Goal: Task Accomplishment & Management: Use online tool/utility

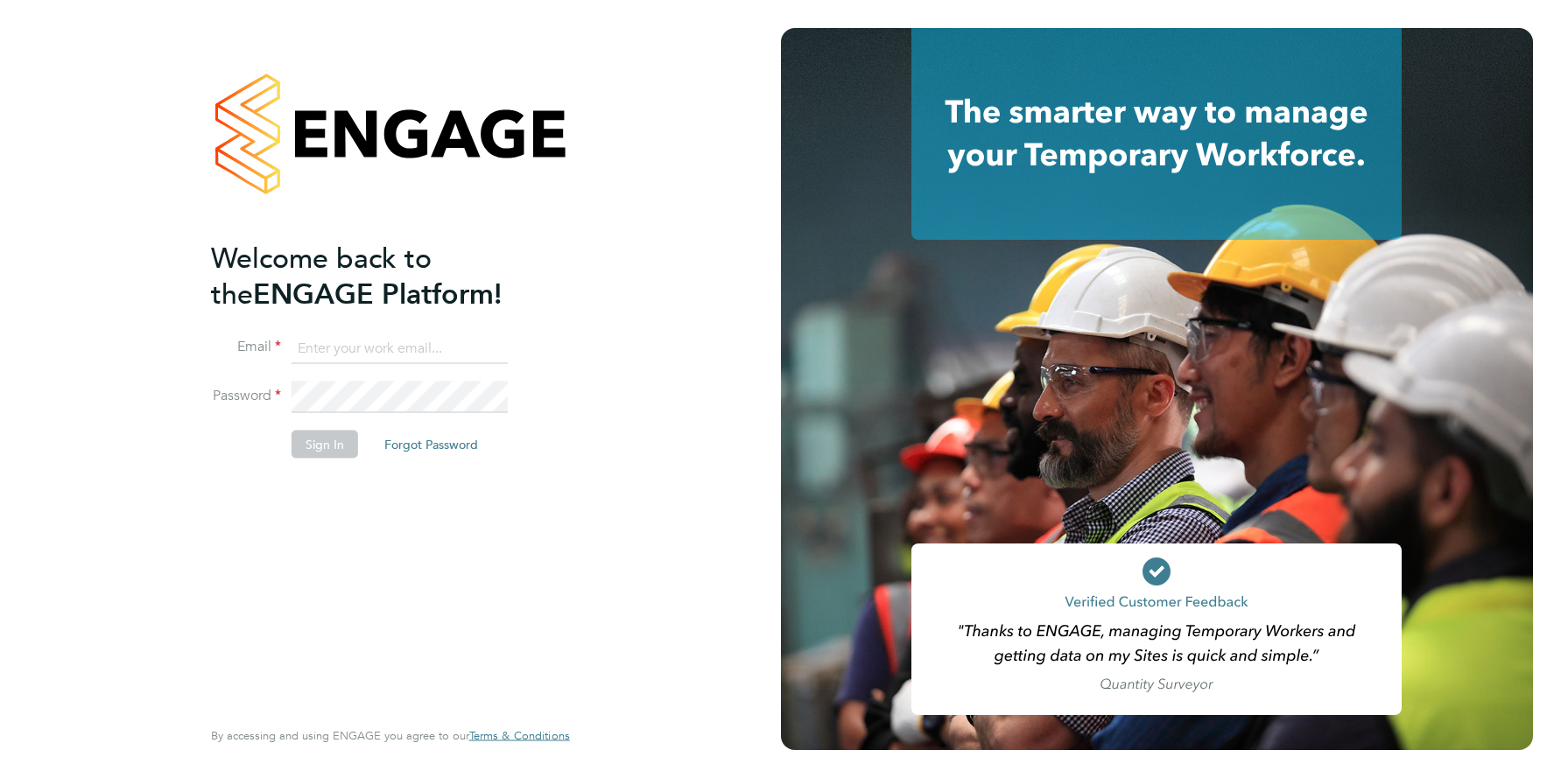
click at [346, 348] on input at bounding box center [400, 349] width 216 height 32
type input "[EMAIL_ADDRESS][DOMAIN_NAME]"
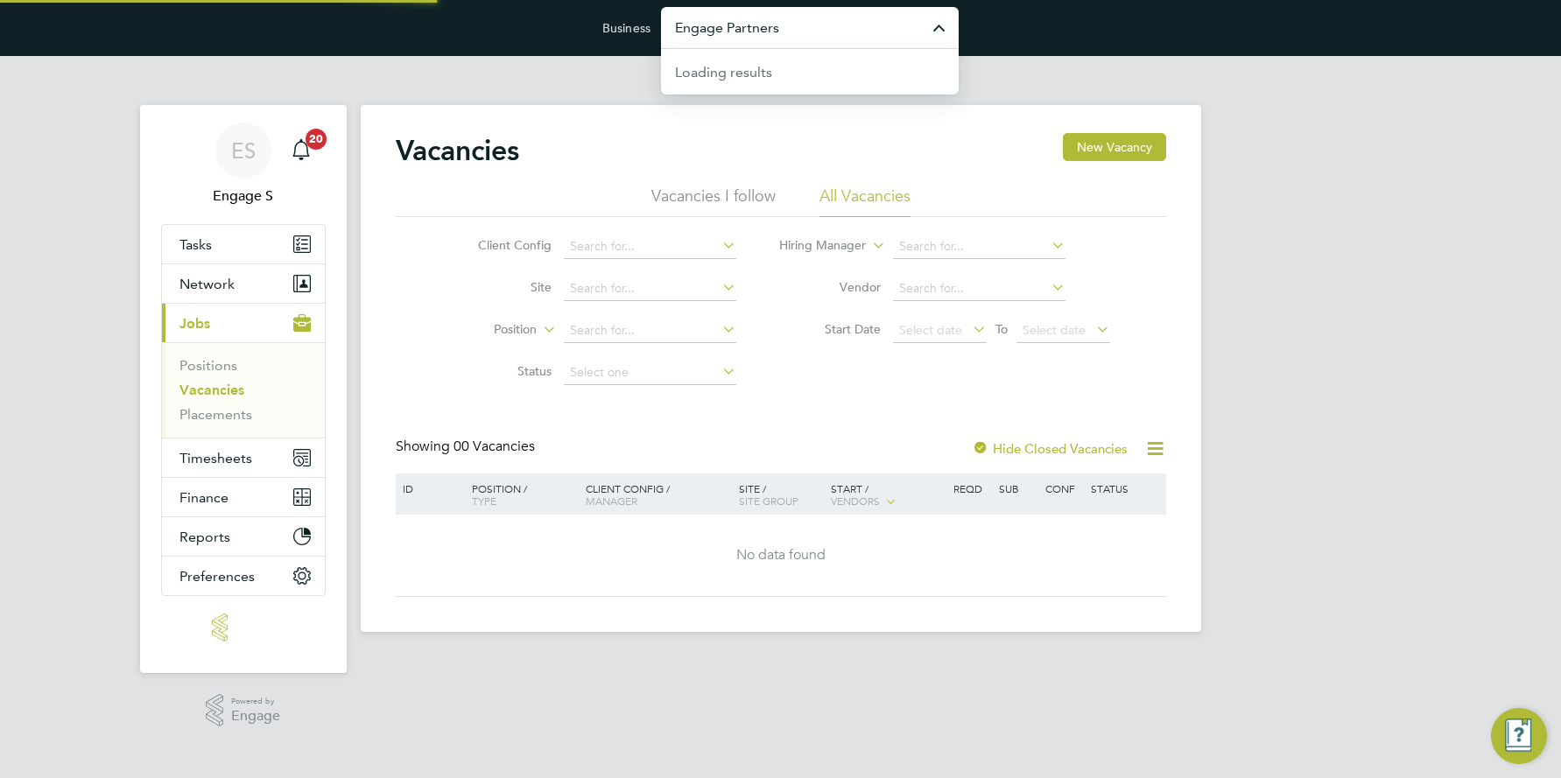
click at [735, 28] on input "Engage Partners" at bounding box center [810, 27] width 298 height 41
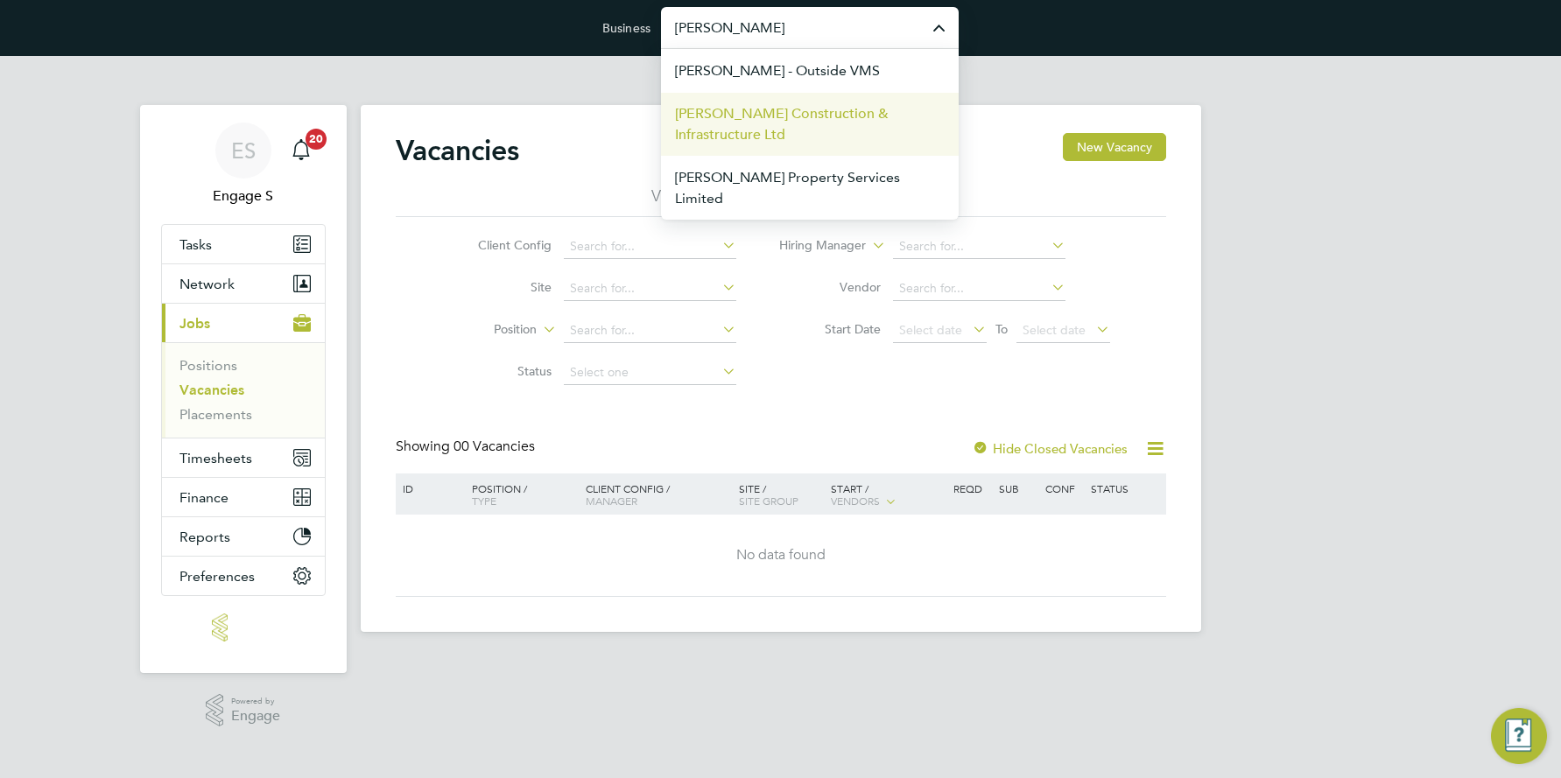
click at [773, 109] on span "[PERSON_NAME] Construction & Infrastructure Ltd" at bounding box center [810, 124] width 270 height 42
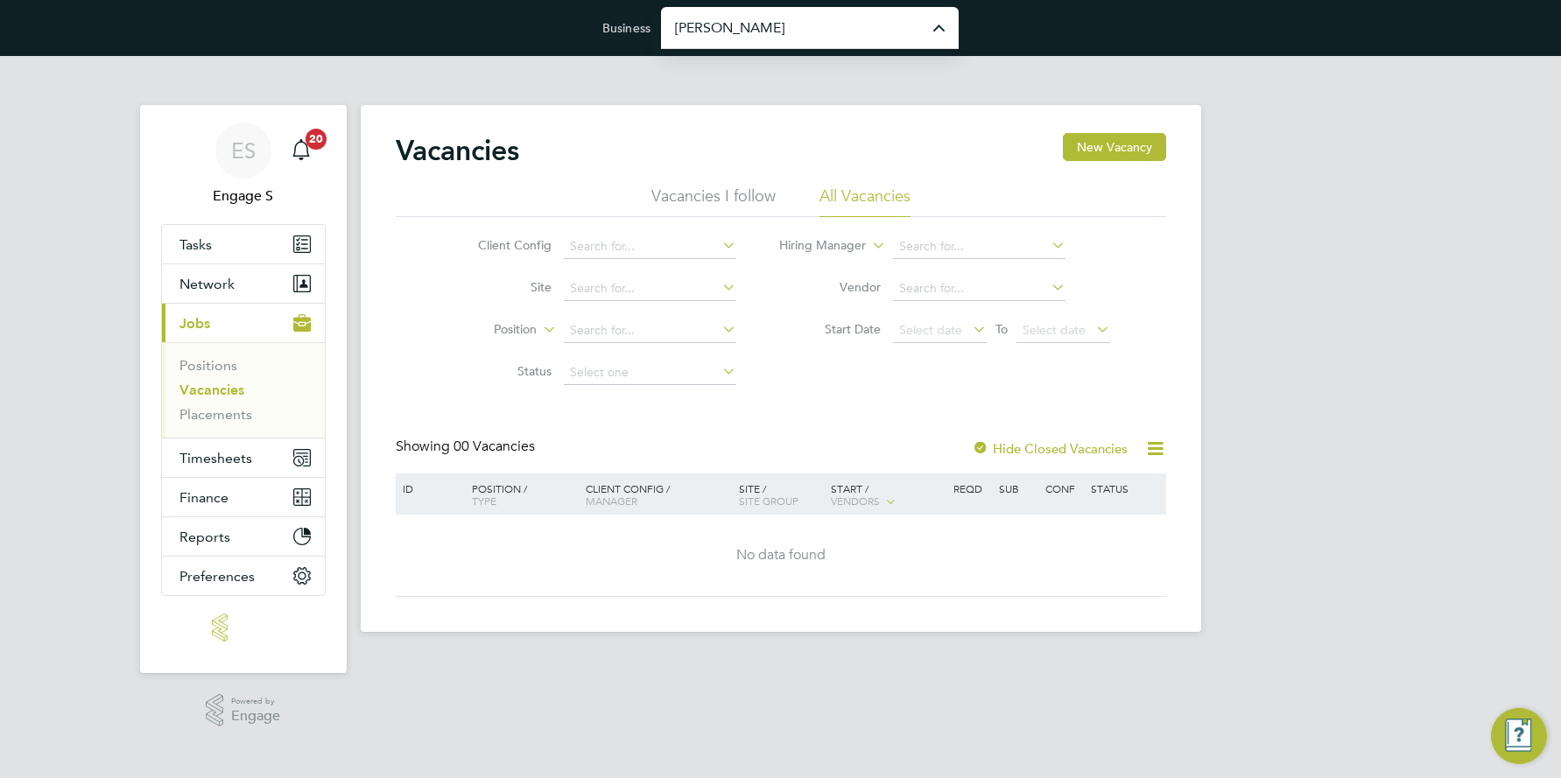
type input "[PERSON_NAME] Construction & Infrastructure Ltd"
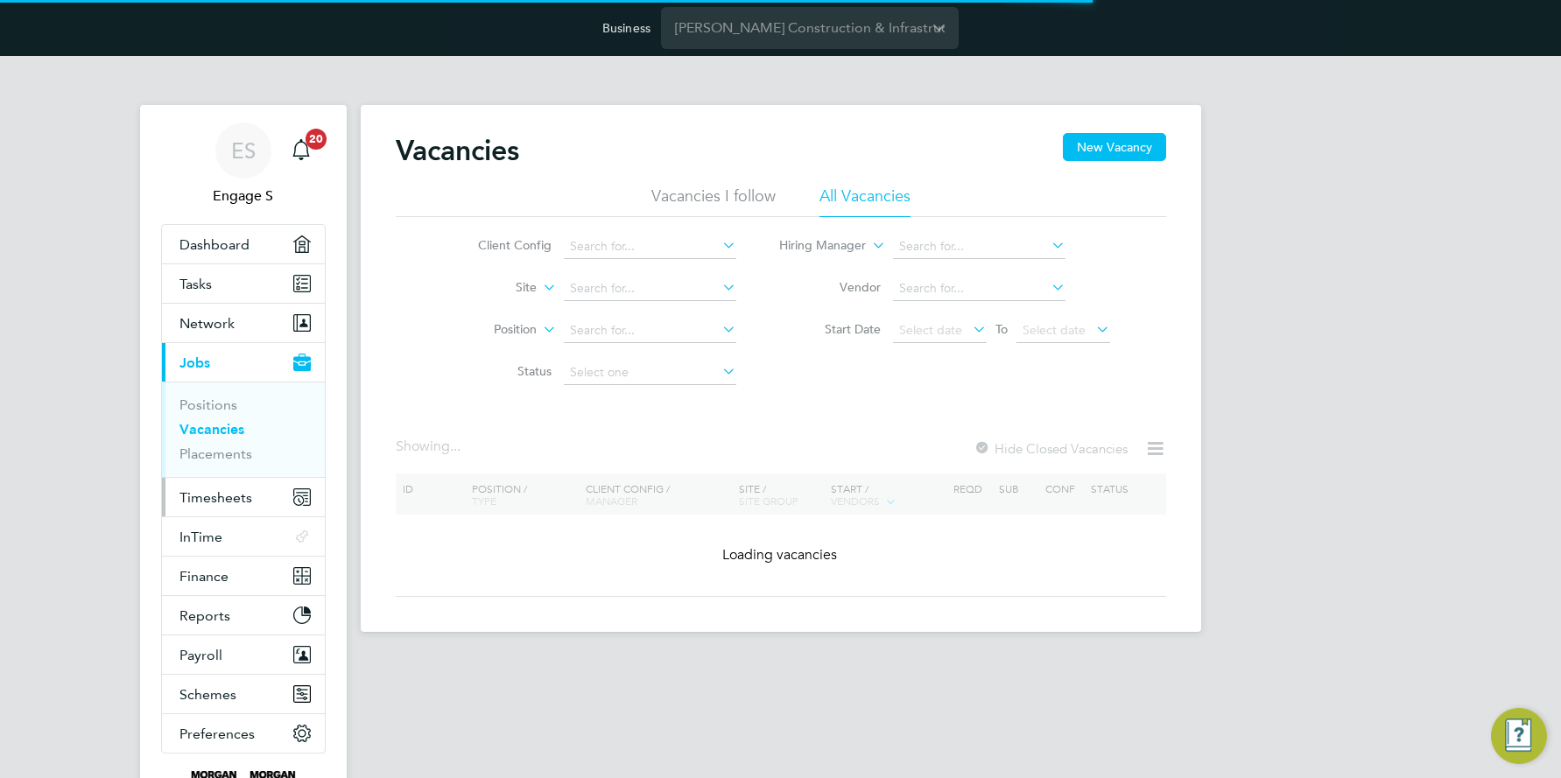
click at [210, 501] on span "Timesheets" at bounding box center [216, 497] width 73 height 17
